Goal: Task Accomplishment & Management: Use online tool/utility

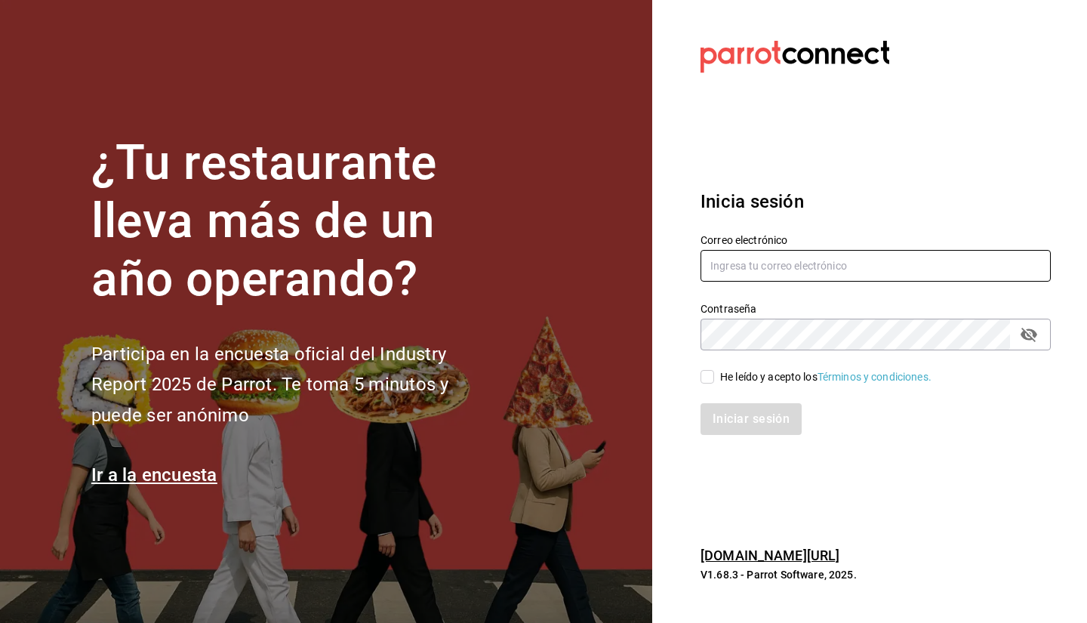
click at [810, 280] on input "text" at bounding box center [875, 266] width 350 height 32
type input "[EMAIL_ADDRESS][DOMAIN_NAME]"
click at [705, 376] on input "He leído y acepto los Términos y condiciones." at bounding box center [707, 377] width 14 height 14
checkbox input "true"
click at [733, 426] on button "Iniciar sesión" at bounding box center [751, 419] width 103 height 32
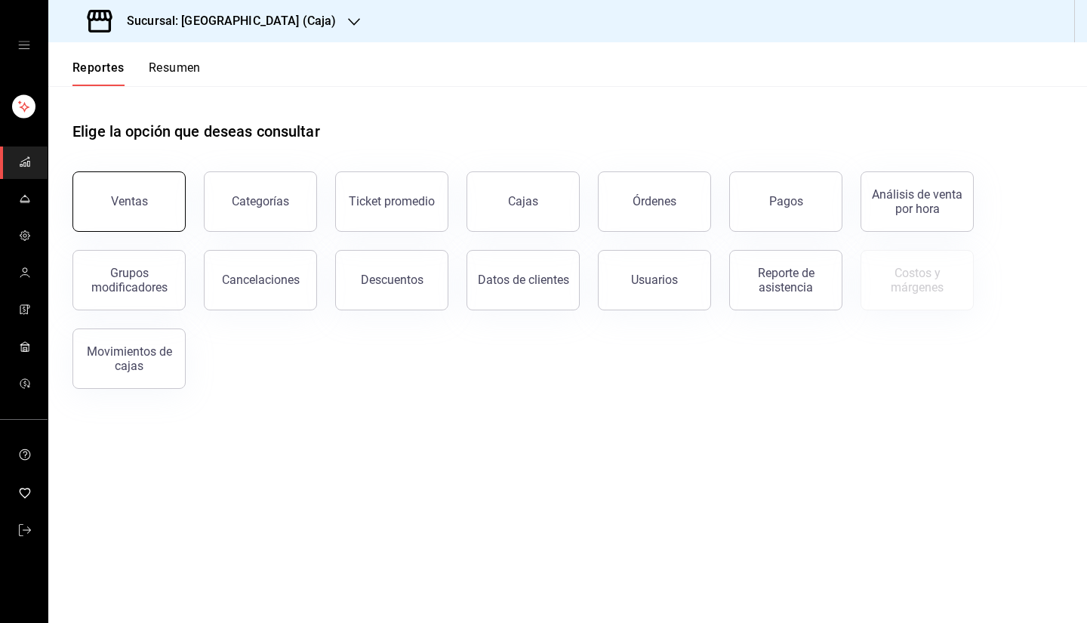
click at [157, 195] on button "Ventas" at bounding box center [128, 201] width 113 height 60
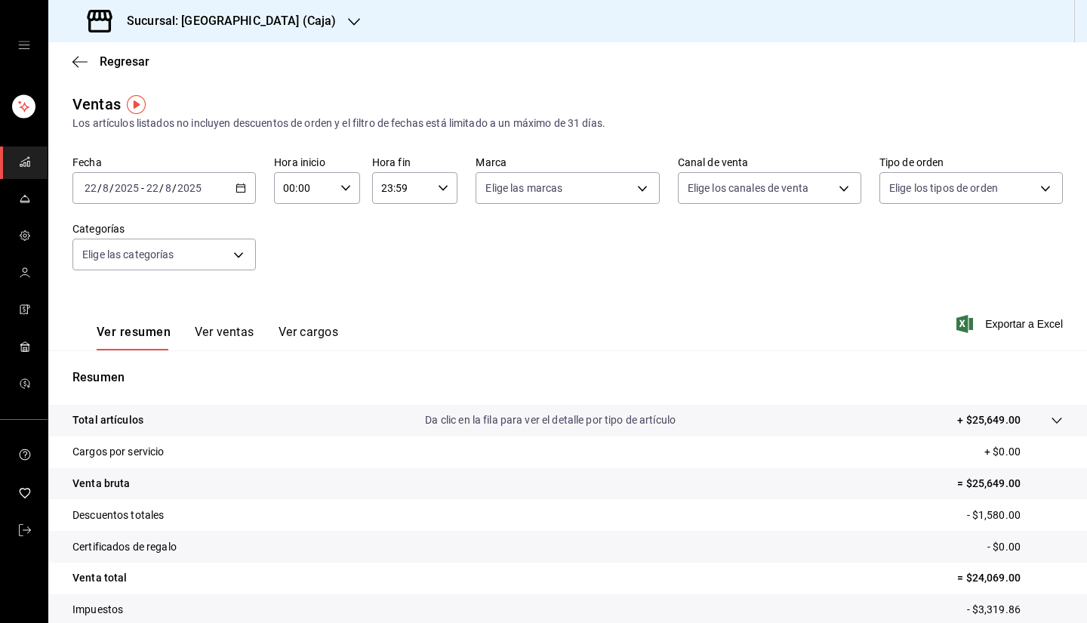
click at [284, 22] on h3 "Sucursal: [GEOGRAPHIC_DATA] (Caja)" at bounding box center [225, 21] width 221 height 18
click at [205, 96] on div "Casino Español" at bounding box center [161, 99] width 202 height 16
click at [1029, 322] on span "Exportar a Excel" at bounding box center [1010, 324] width 103 height 18
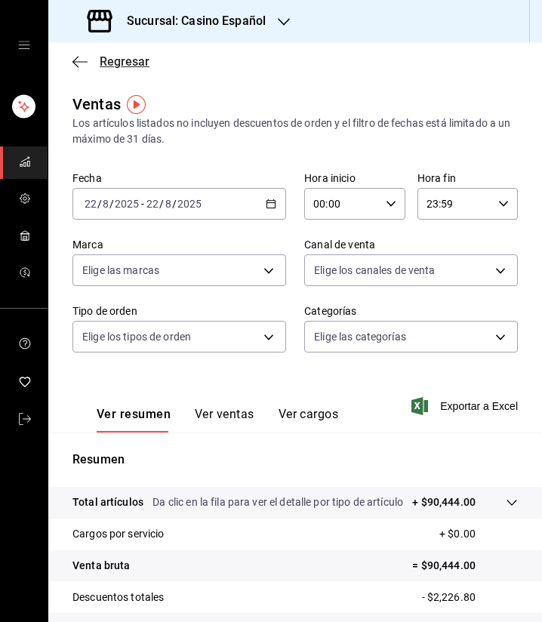
click at [131, 61] on span "Regresar" at bounding box center [125, 61] width 50 height 14
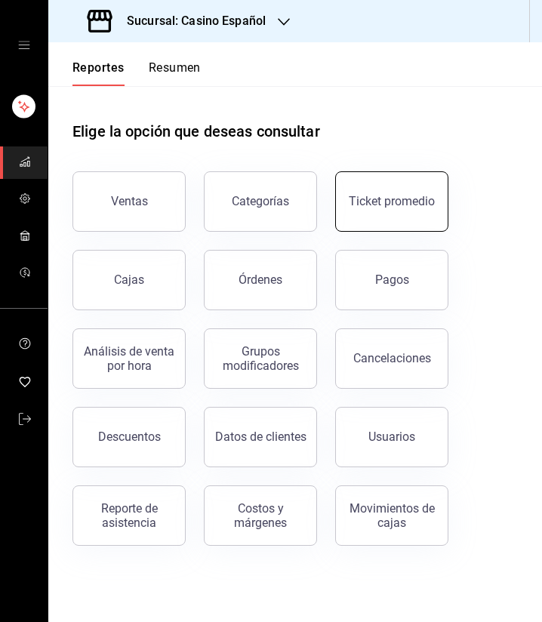
click at [401, 214] on button "Ticket promedio" at bounding box center [391, 201] width 113 height 60
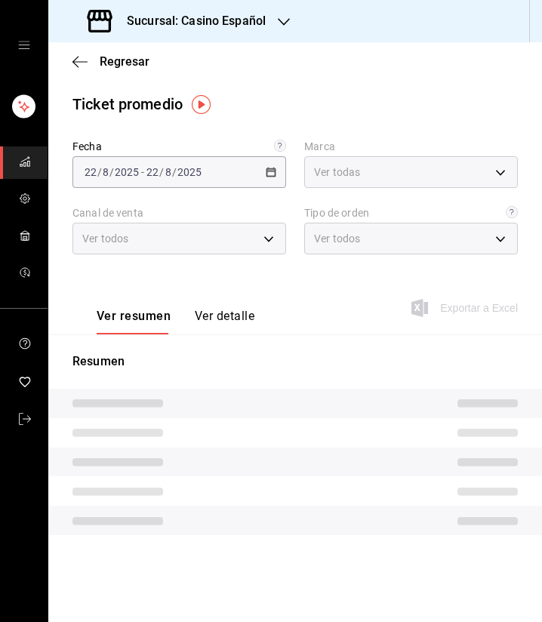
type input "fe06245a-8f86-4a5a-9f15-d6b16e0587cf"
type input "PARROT,UBER_EATS,RAPPI,DIDI_FOOD,ONLINE"
type input "065078e3-213d-448e-93ca-cfb8ebfca619,71390002-e989-4167-af70-94c310f4878c,e5eea…"
